Goal: Understand process/instructions: Learn how to perform a task or action

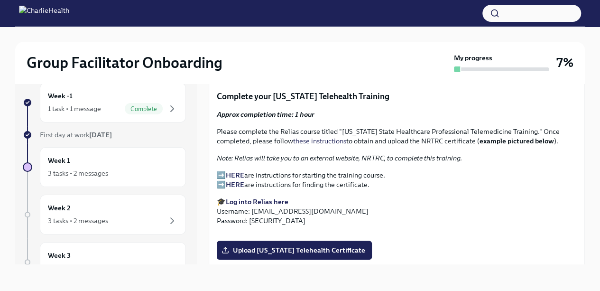
scroll to position [1332, 0]
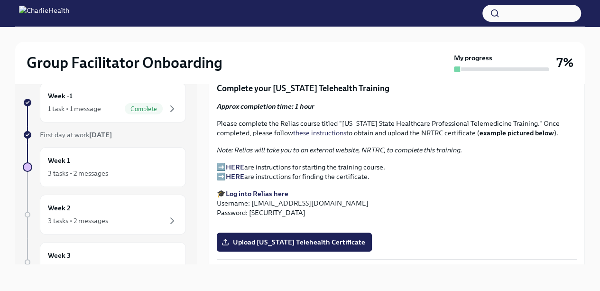
click at [239, 163] on strong "HERE" at bounding box center [235, 167] width 19 height 9
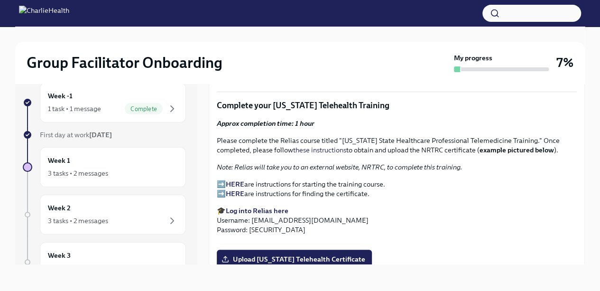
scroll to position [1344, 0]
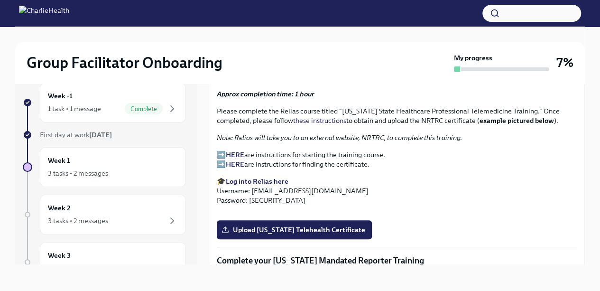
click at [244, 178] on strong "Log into Relias here" at bounding box center [257, 181] width 63 height 9
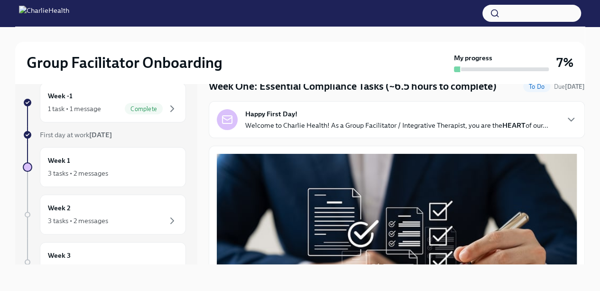
scroll to position [0, 0]
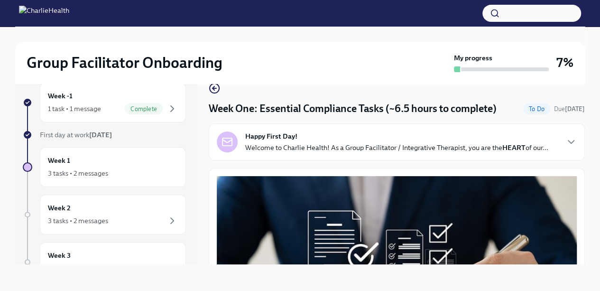
click at [263, 143] on p "Welcome to Charlie Health! As a Group Facilitator / Integrative Therapist, you …" at bounding box center [396, 147] width 303 height 9
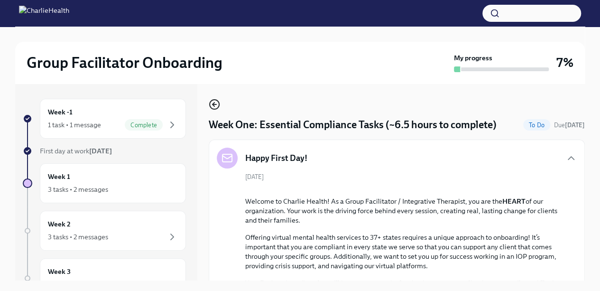
click at [213, 108] on icon "button" at bounding box center [214, 104] width 11 height 11
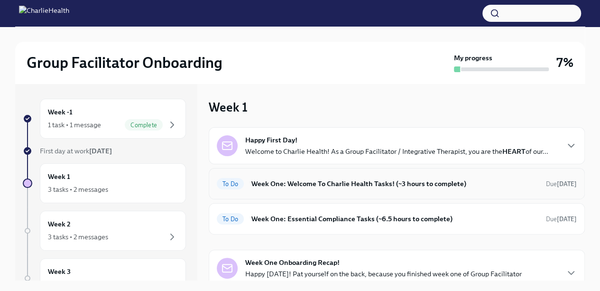
click at [278, 190] on div "To Do Week One: Welcome To Charlie Health Tasks! (~3 hours to complete) Due [DA…" at bounding box center [397, 183] width 360 height 15
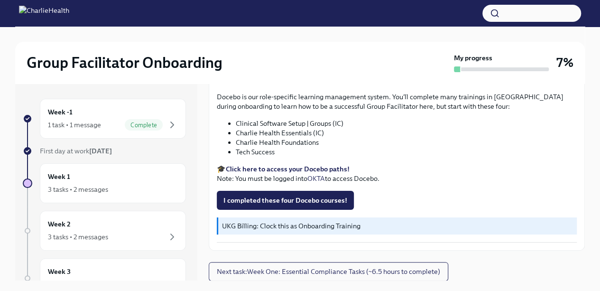
scroll to position [16, 0]
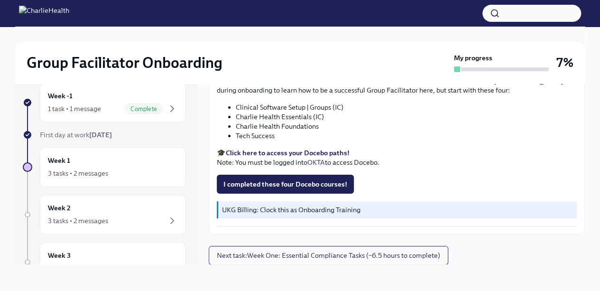
click at [249, 155] on strong "Click here to access your Docebo paths!" at bounding box center [288, 153] width 124 height 9
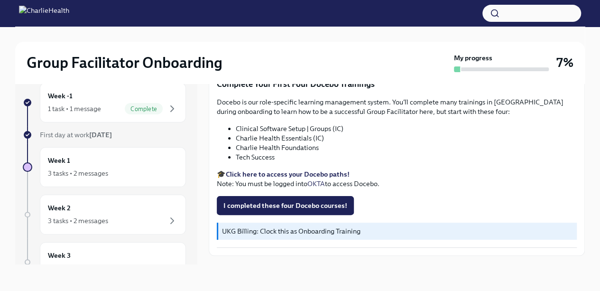
scroll to position [1276, 0]
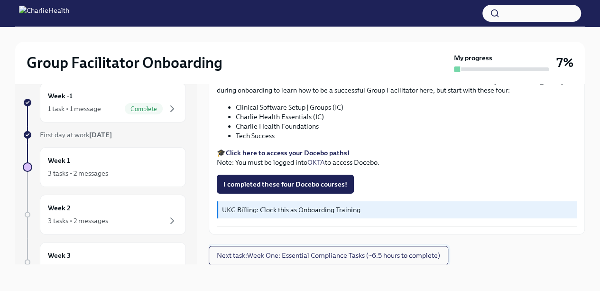
click at [445, 261] on button "Next task : Week One: Essential Compliance Tasks (~6.5 hours to complete)" at bounding box center [329, 255] width 240 height 19
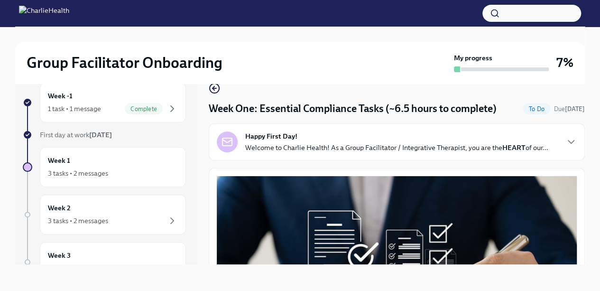
click at [497, 210] on button "Zoom image" at bounding box center [397, 270] width 360 height 188
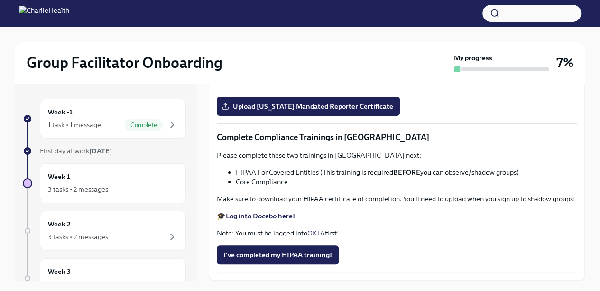
scroll to position [2061, 0]
